Goal: Information Seeking & Learning: Learn about a topic

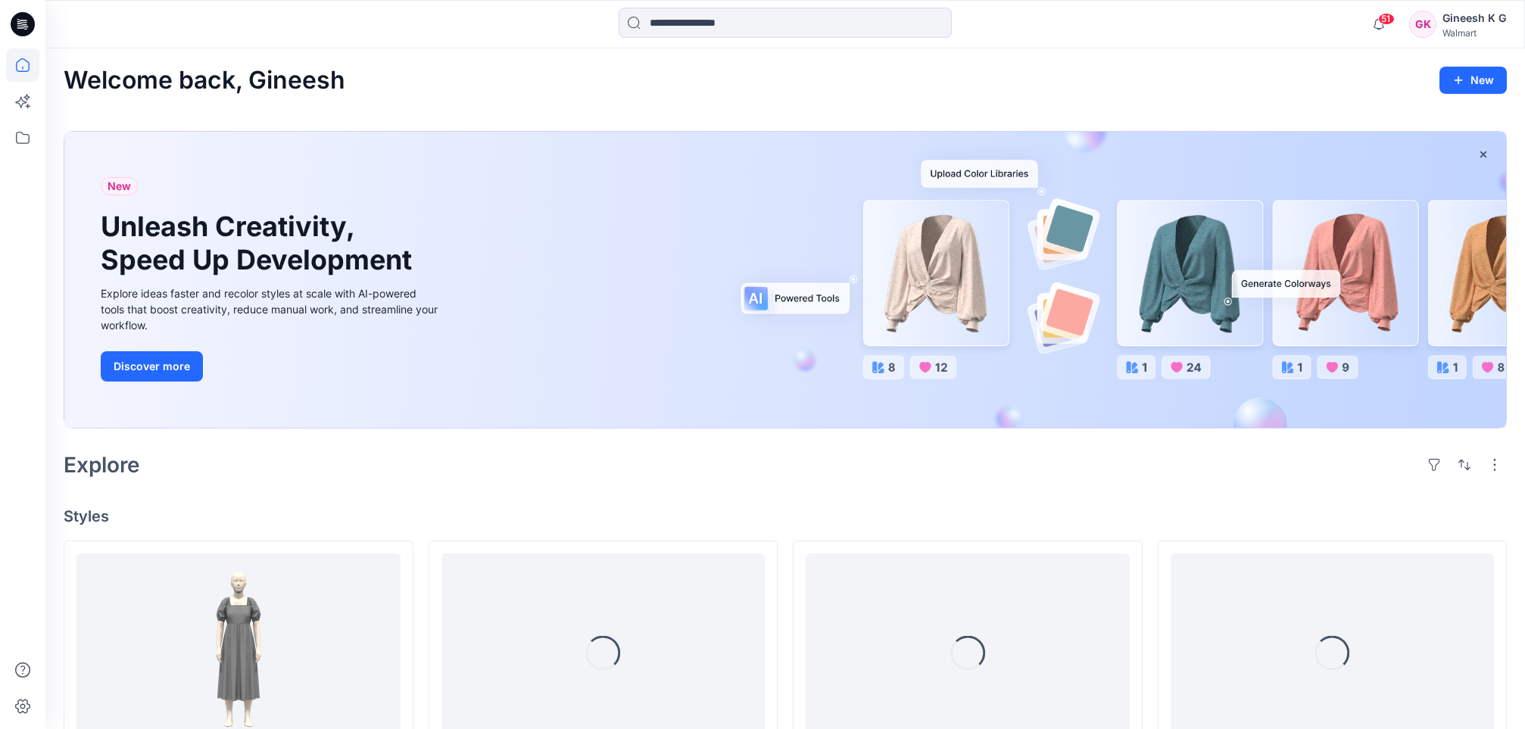
scroll to position [262, 0]
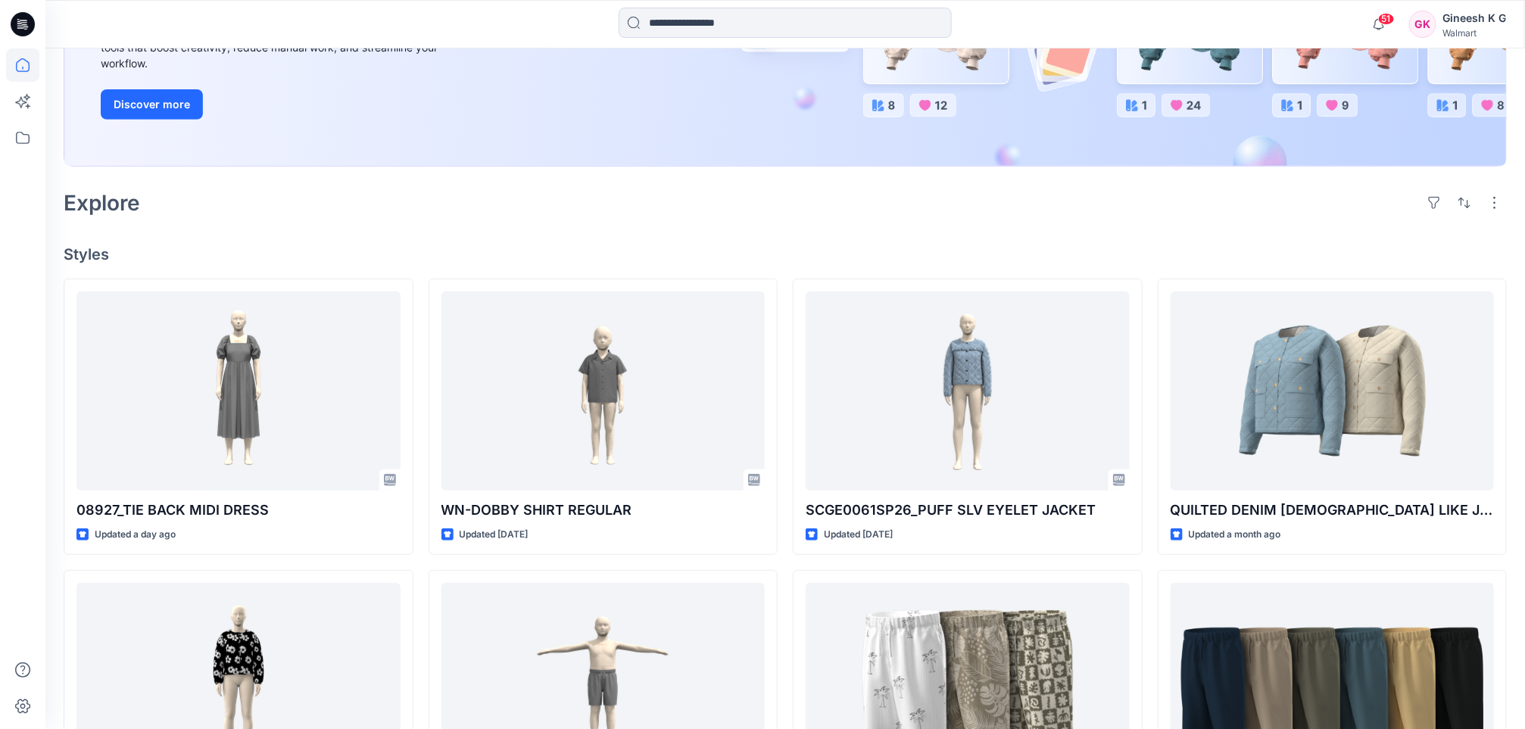
click at [791, 557] on div "08927_TIE BACK MIDI DRESS Updated a day ago SCWOW00051SP26_QUILTED PUFF SLV JKT…" at bounding box center [785, 709] width 1443 height 861
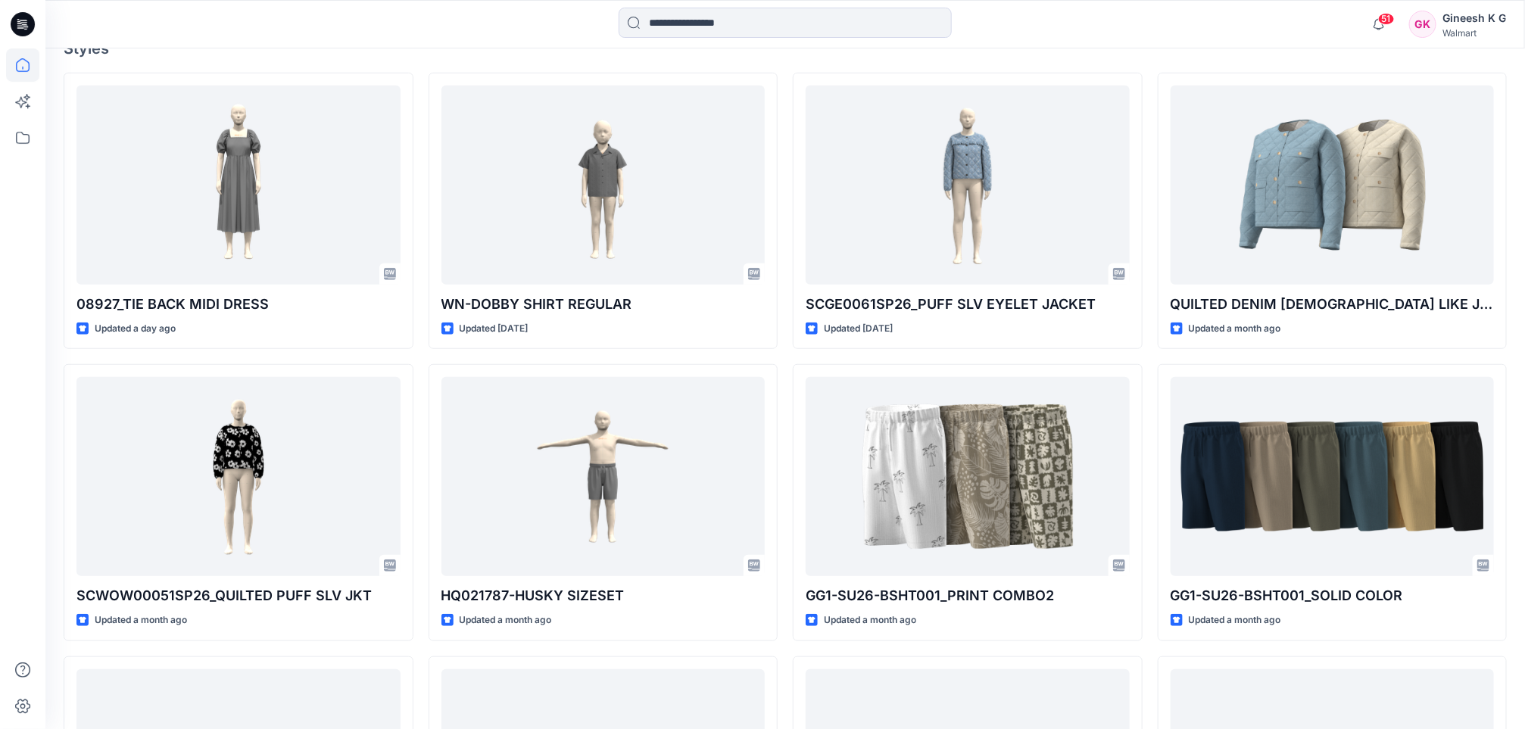
scroll to position [545, 0]
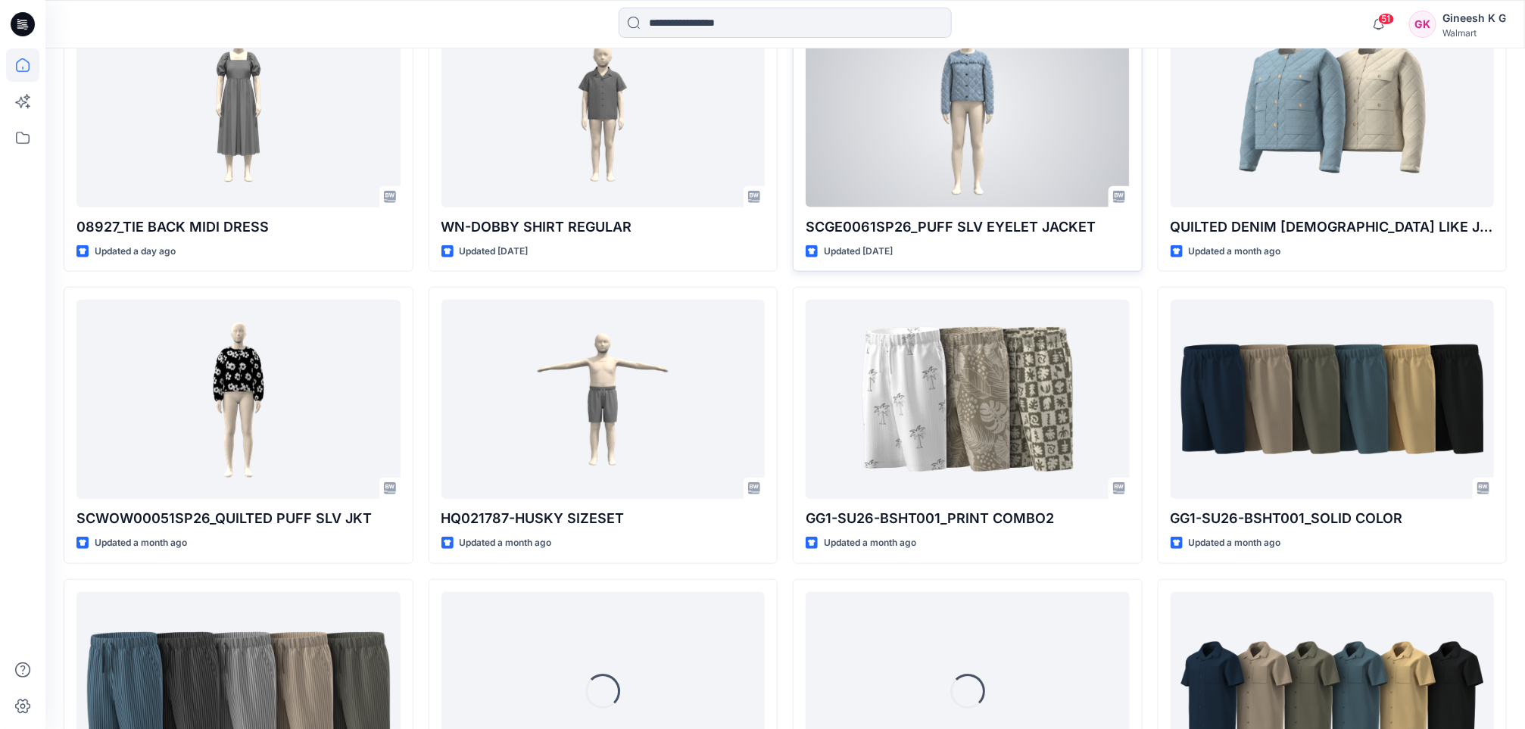
click at [959, 123] on div at bounding box center [968, 107] width 324 height 199
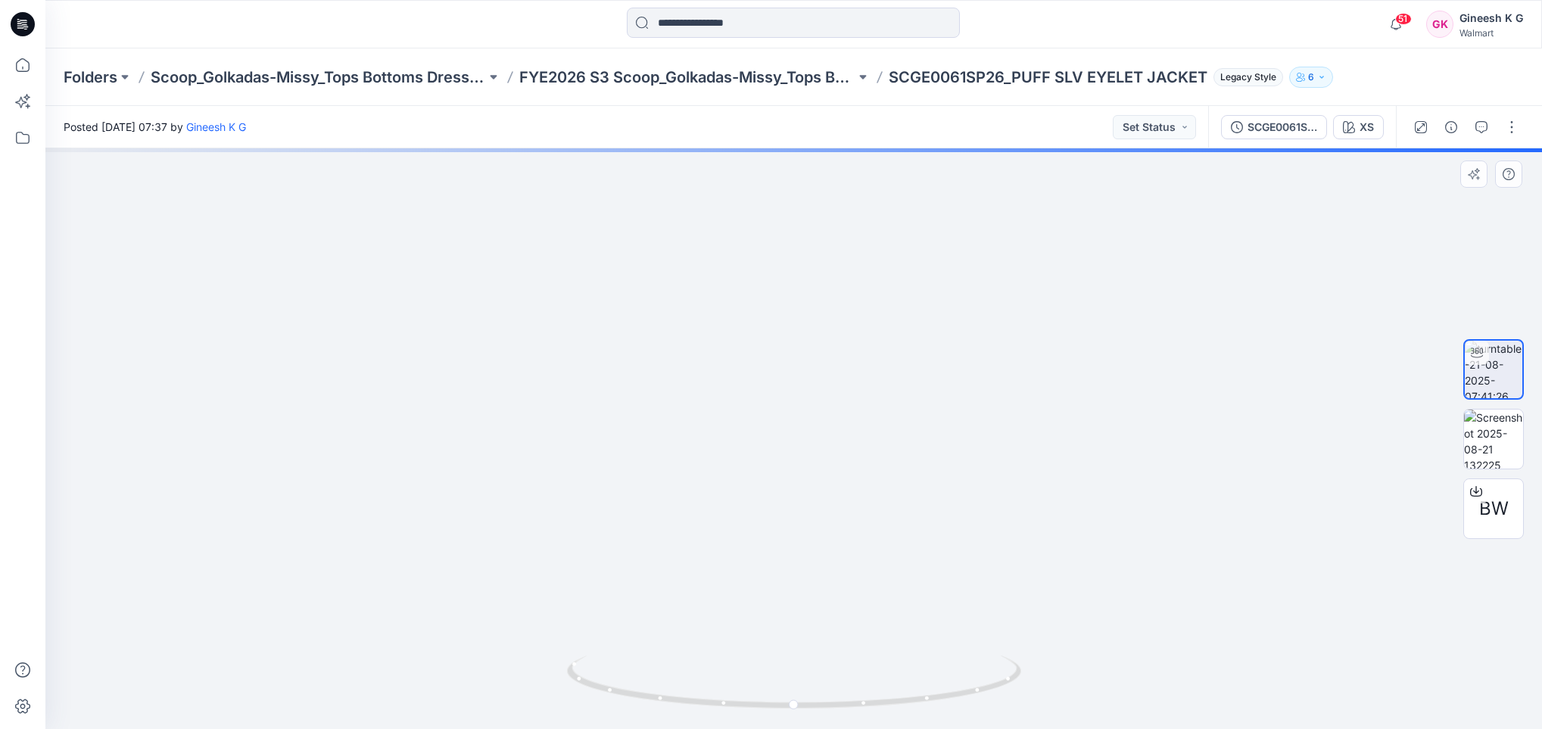
drag, startPoint x: 856, startPoint y: 273, endPoint x: 852, endPoint y: 378, distance: 104.5
click at [852, 378] on img at bounding box center [794, 261] width 1476 height 936
drag, startPoint x: 809, startPoint y: 344, endPoint x: 840, endPoint y: 469, distance: 128.7
click at [840, 469] on img at bounding box center [794, 329] width 1476 height 799
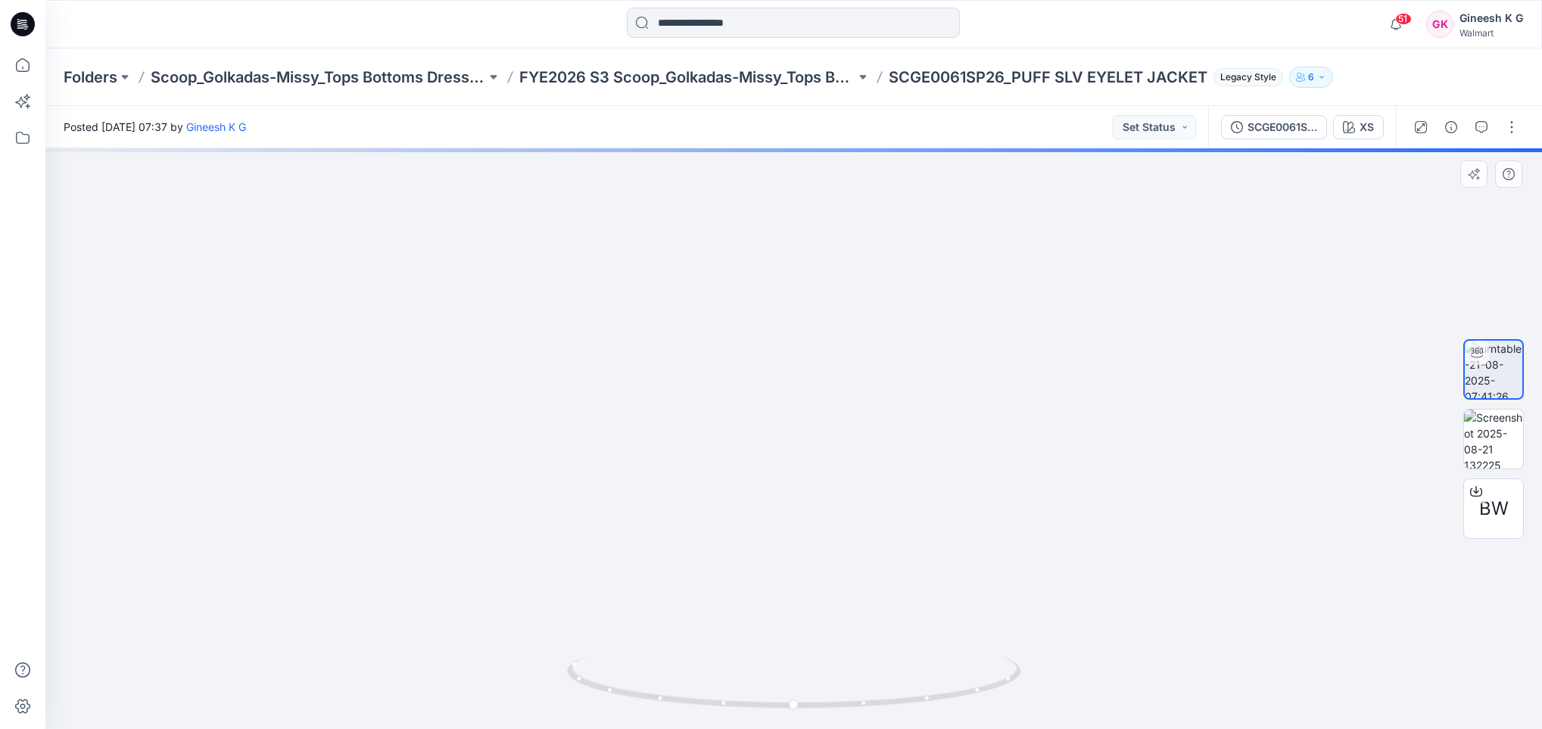
drag, startPoint x: 922, startPoint y: 506, endPoint x: 711, endPoint y: 466, distance: 215.0
click at [711, 466] on img at bounding box center [794, 320] width 1476 height 817
click at [857, 611] on img at bounding box center [794, 309] width 1476 height 839
drag, startPoint x: 813, startPoint y: 707, endPoint x: 593, endPoint y: 652, distance: 227.1
click at [593, 652] on div at bounding box center [793, 438] width 1497 height 581
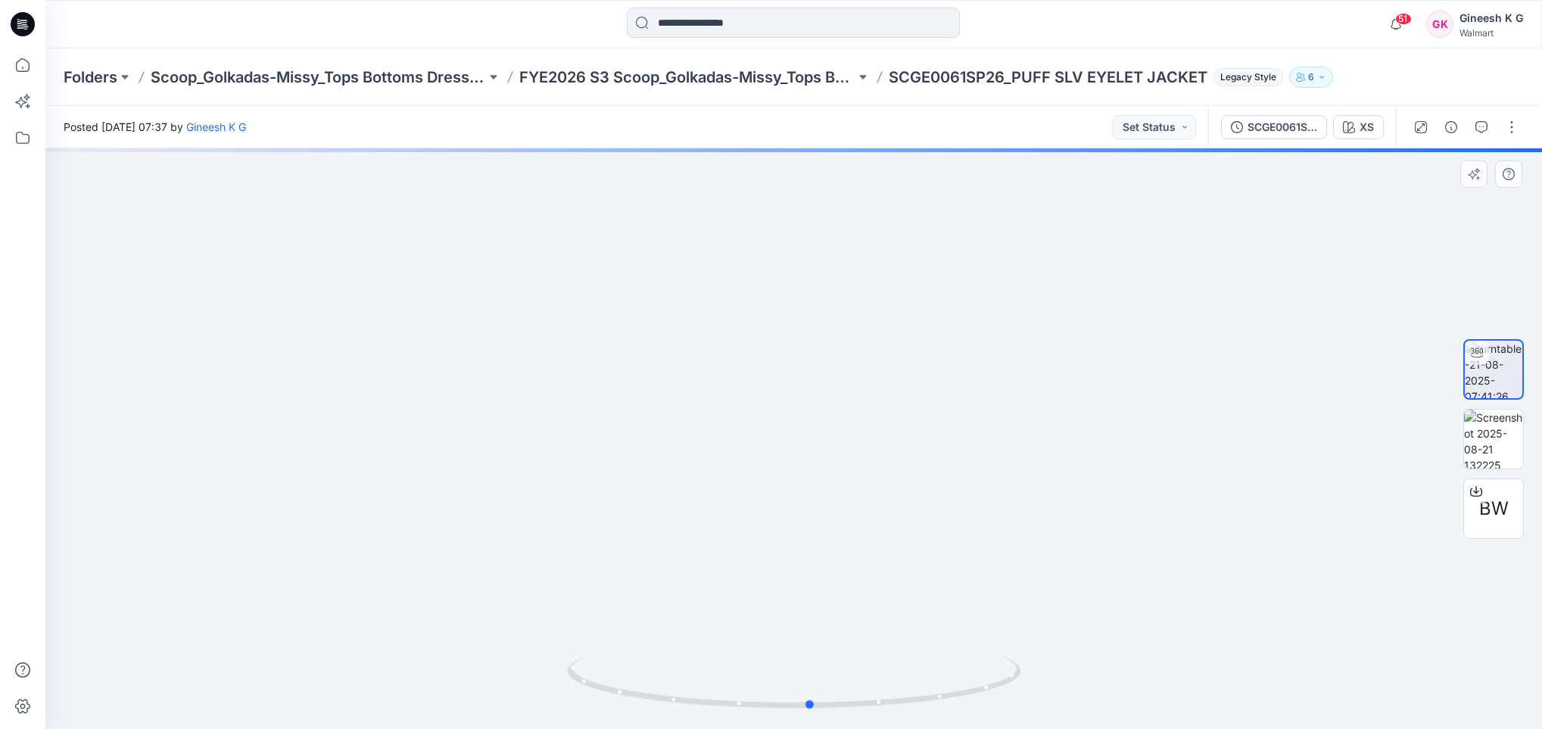
drag, startPoint x: 963, startPoint y: 700, endPoint x: 749, endPoint y: 714, distance: 213.9
click at [749, 714] on div at bounding box center [794, 691] width 454 height 76
click at [1482, 441] on img at bounding box center [1493, 439] width 59 height 59
click at [1504, 360] on img at bounding box center [1493, 369] width 59 height 59
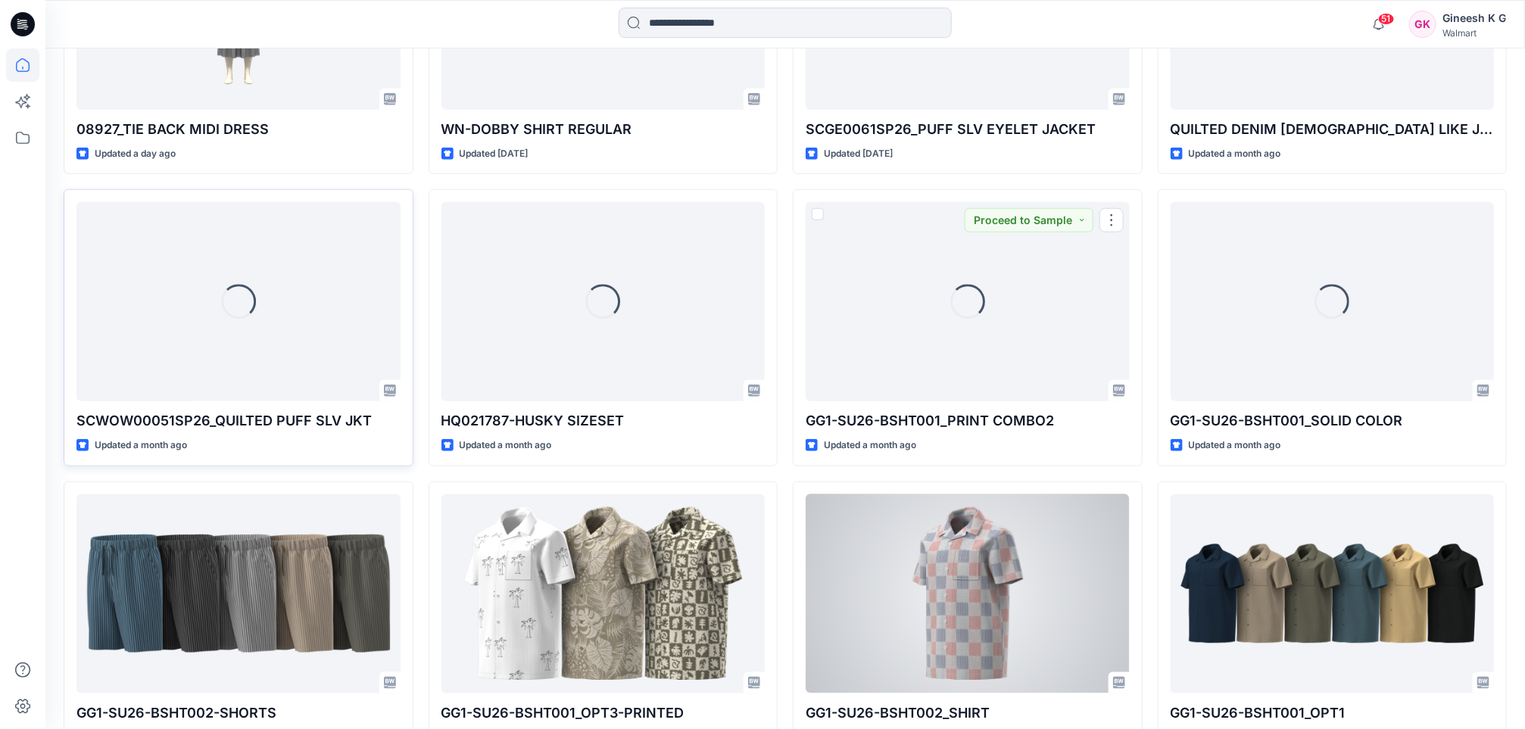
scroll to position [644, 0]
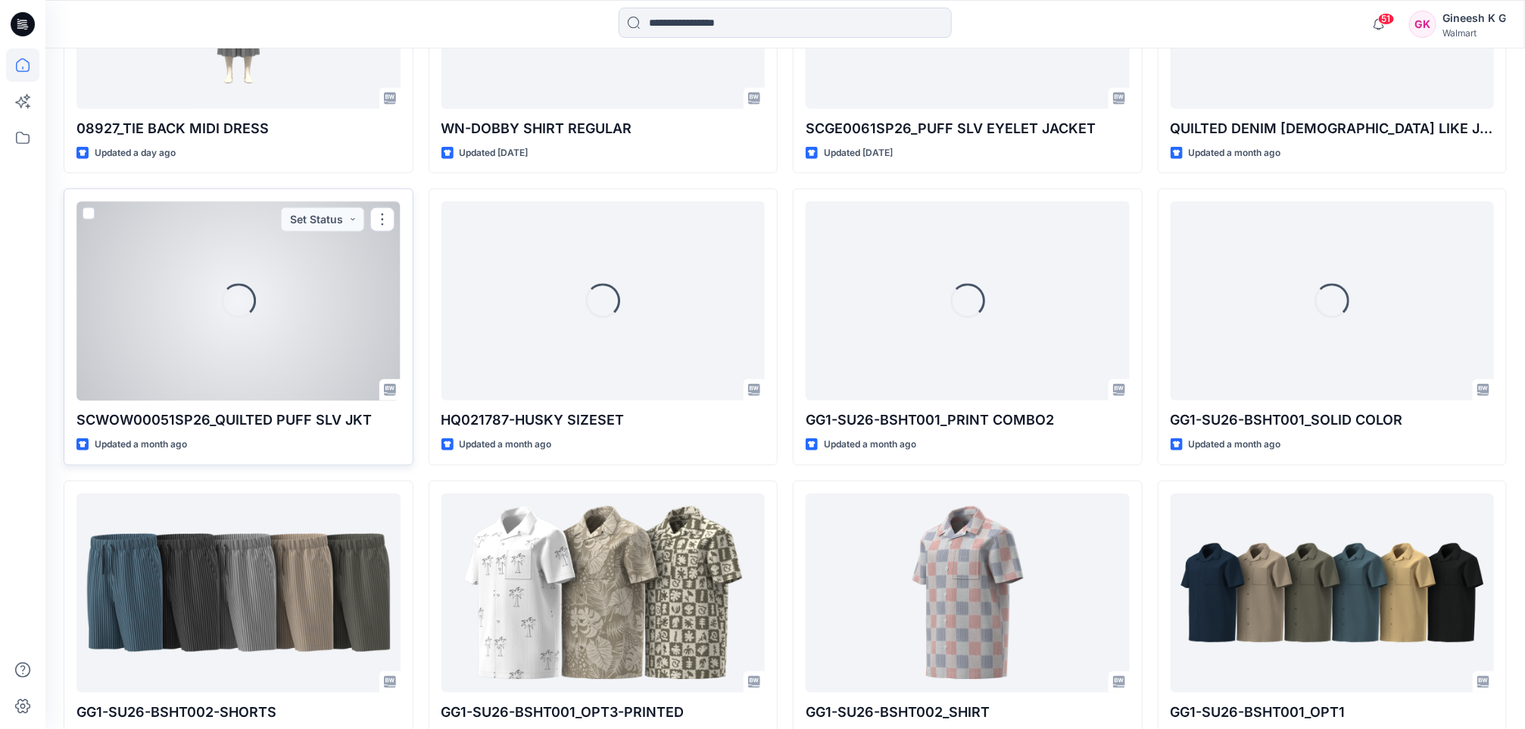
click at [270, 307] on div "Loading..." at bounding box center [238, 300] width 324 height 199
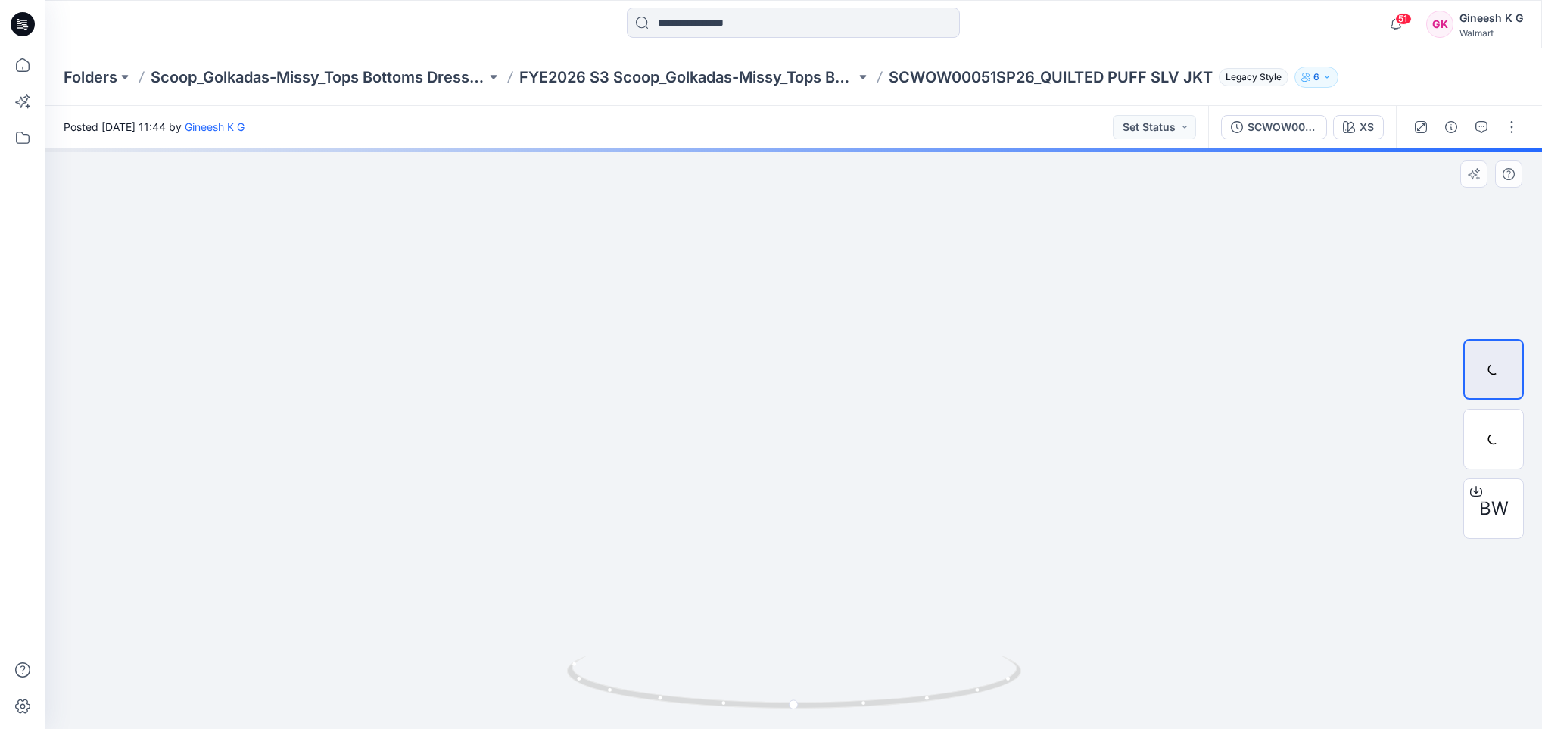
drag, startPoint x: 807, startPoint y: 241, endPoint x: 837, endPoint y: 487, distance: 247.8
click at [837, 487] on img at bounding box center [794, 338] width 1476 height 782
drag, startPoint x: 873, startPoint y: 711, endPoint x: 734, endPoint y: 690, distance: 140.8
click at [734, 690] on icon at bounding box center [796, 684] width 458 height 57
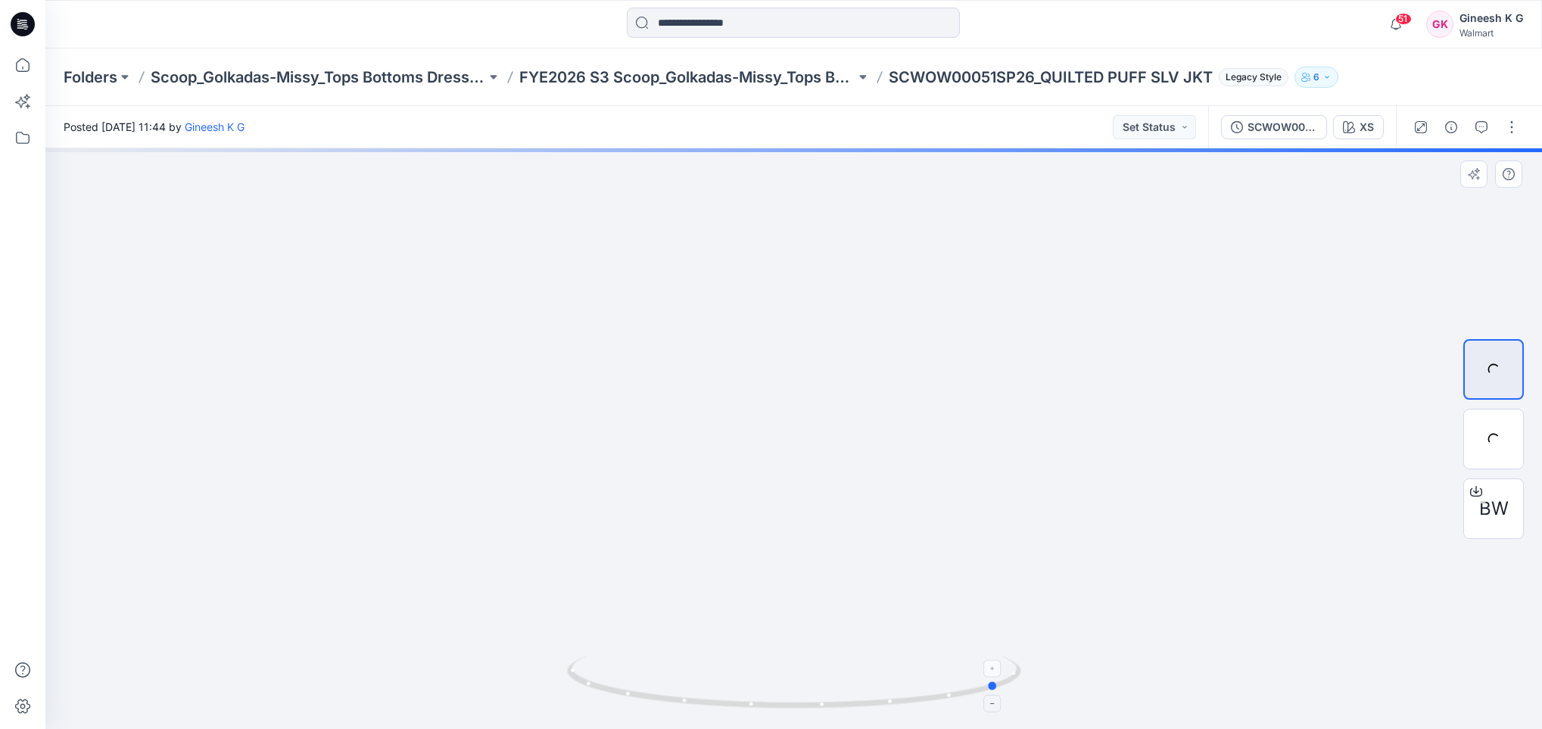
drag, startPoint x: 824, startPoint y: 711, endPoint x: 715, endPoint y: 700, distance: 109.6
click at [715, 700] on icon at bounding box center [796, 684] width 458 height 57
drag, startPoint x: 897, startPoint y: 704, endPoint x: 764, endPoint y: 696, distance: 133.5
click at [764, 696] on icon at bounding box center [796, 684] width 458 height 57
click at [861, 712] on div at bounding box center [863, 720] width 17 height 17
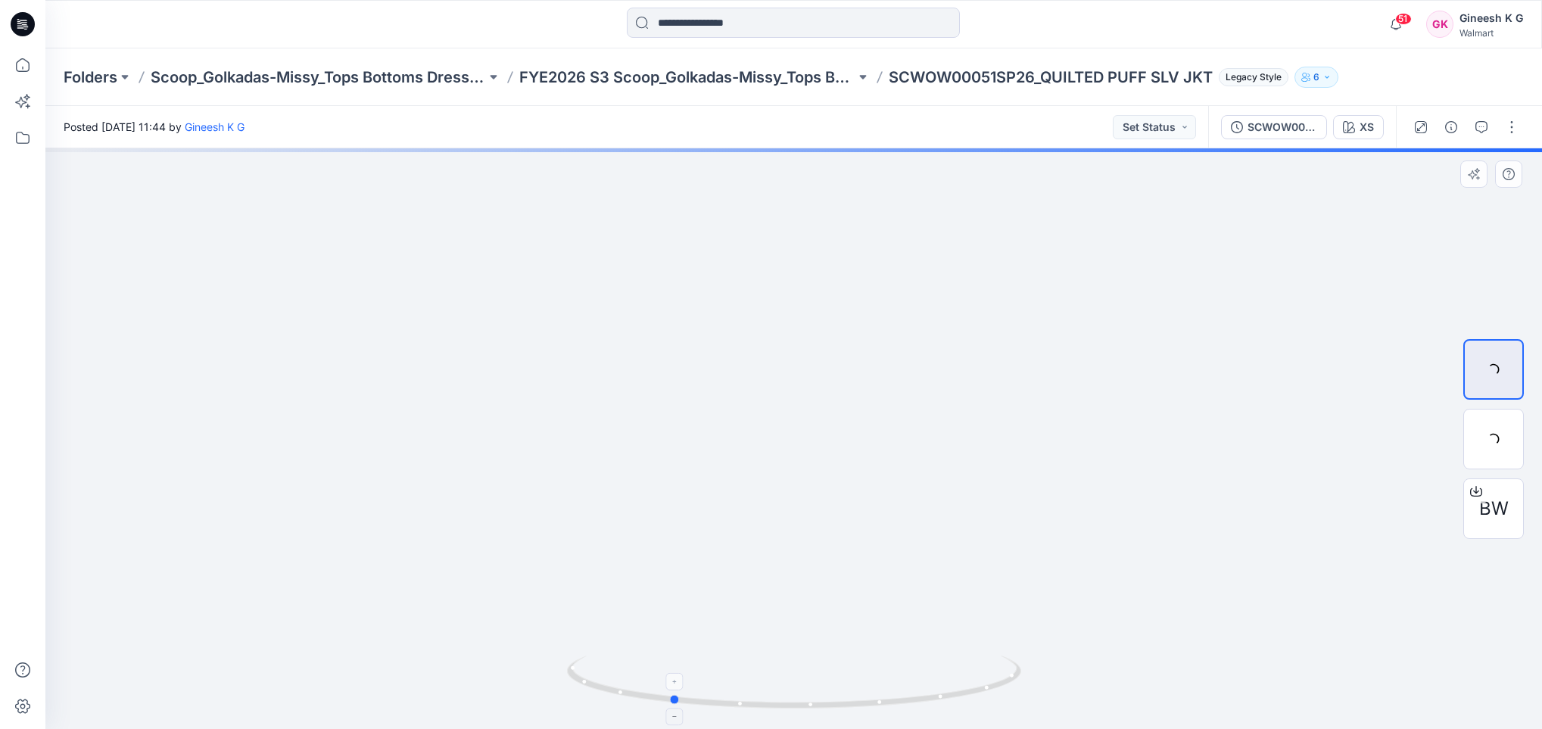
drag, startPoint x: 909, startPoint y: 703, endPoint x: 713, endPoint y: 666, distance: 199.4
click at [713, 666] on icon at bounding box center [796, 684] width 458 height 57
click at [815, 711] on icon at bounding box center [796, 684] width 458 height 57
click at [1159, 505] on img at bounding box center [794, 354] width 1330 height 749
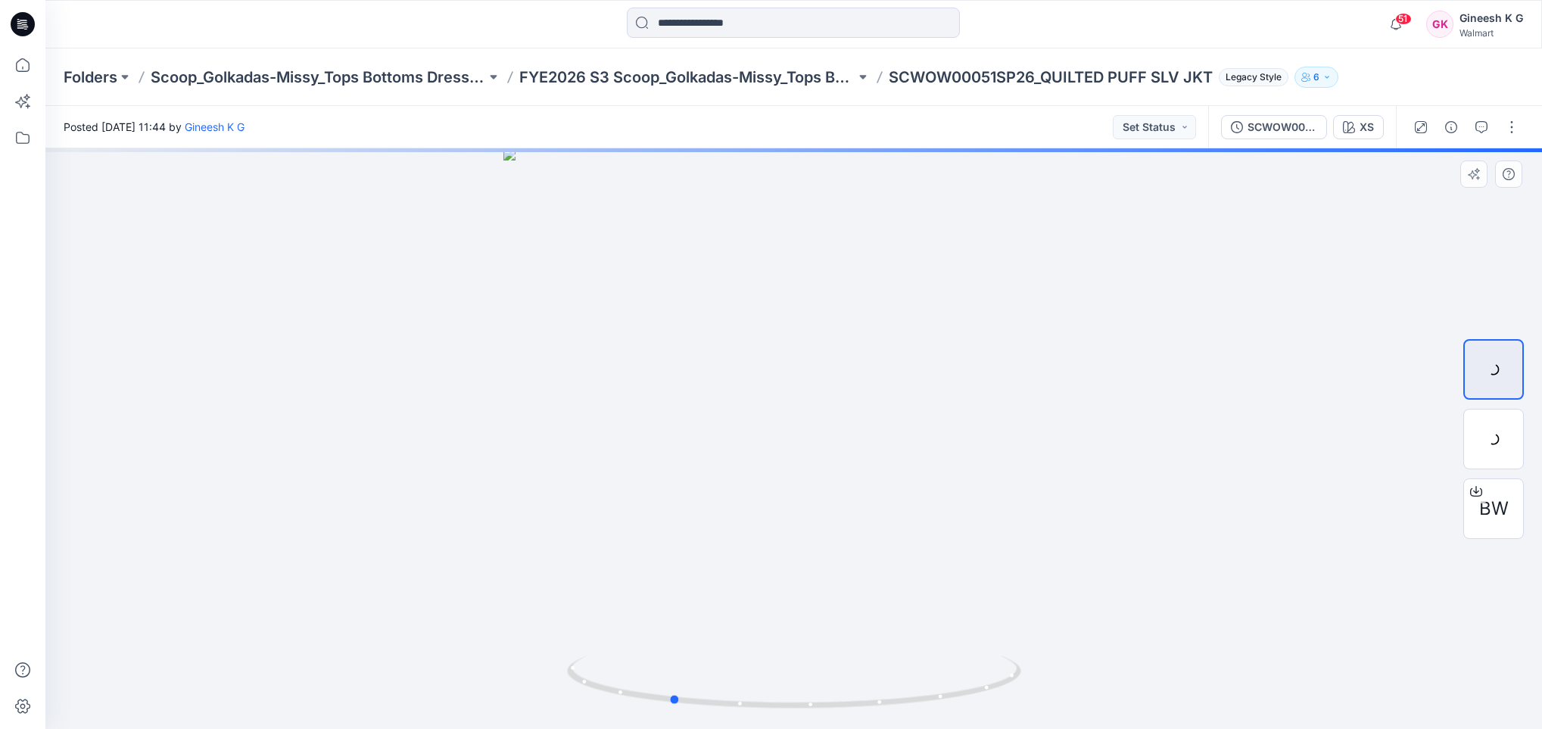
click at [1159, 505] on div at bounding box center [793, 438] width 1497 height 581
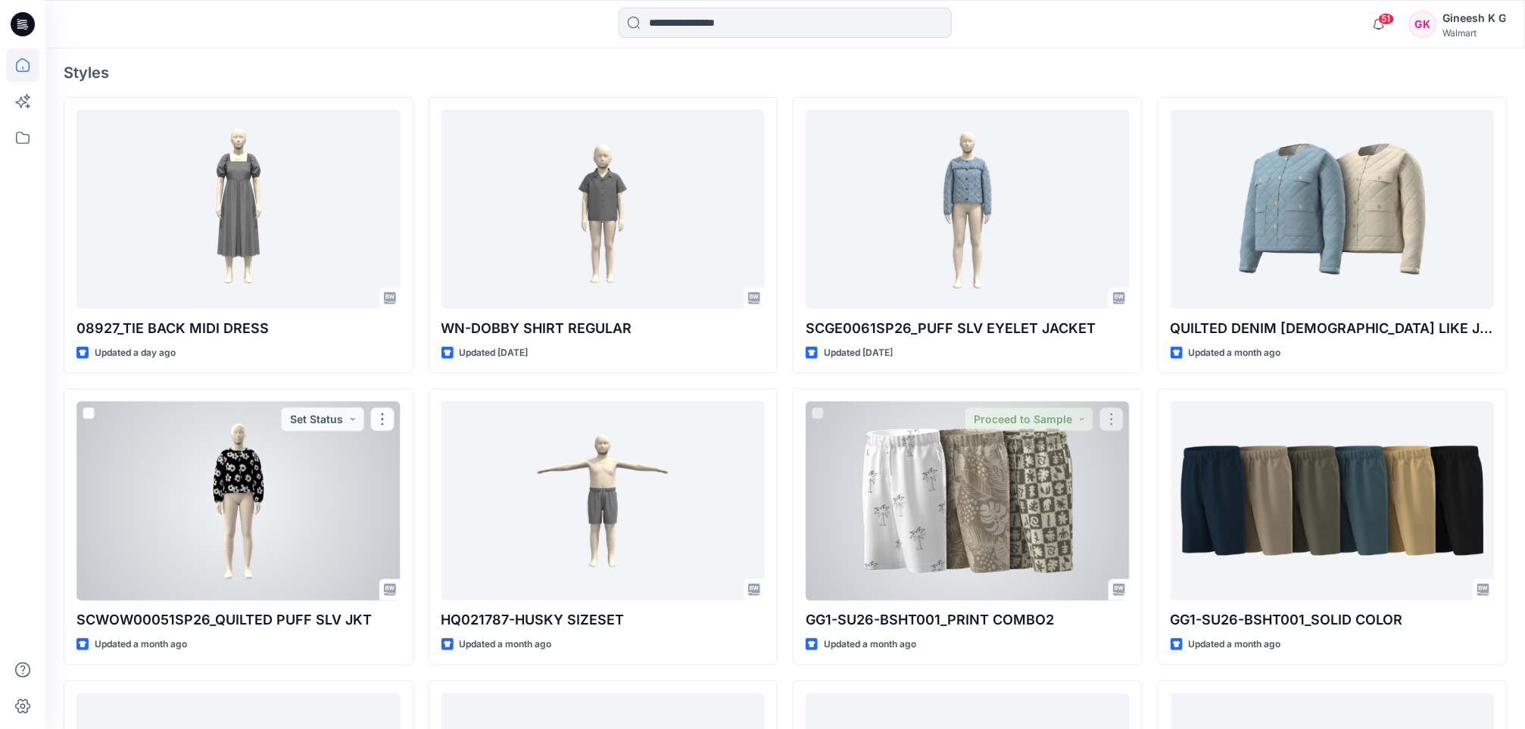
scroll to position [457, 0]
